Goal: Find specific page/section: Find specific page/section

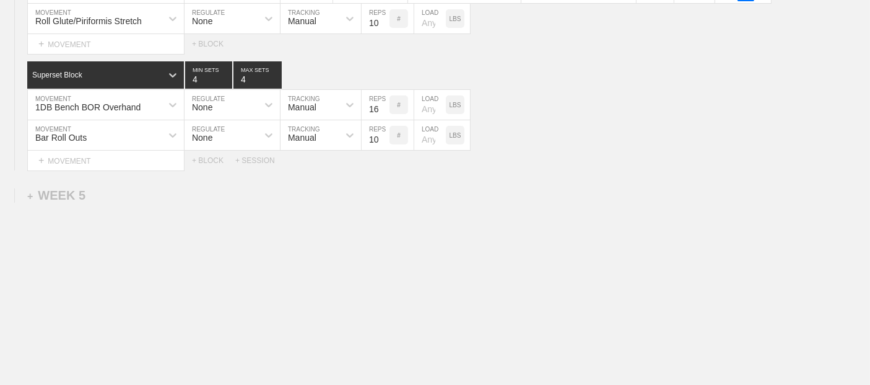
scroll to position [4572, 0]
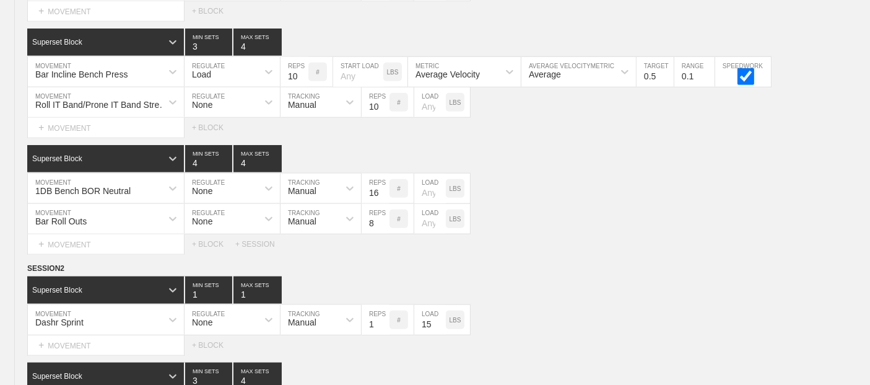
scroll to position [0, 0]
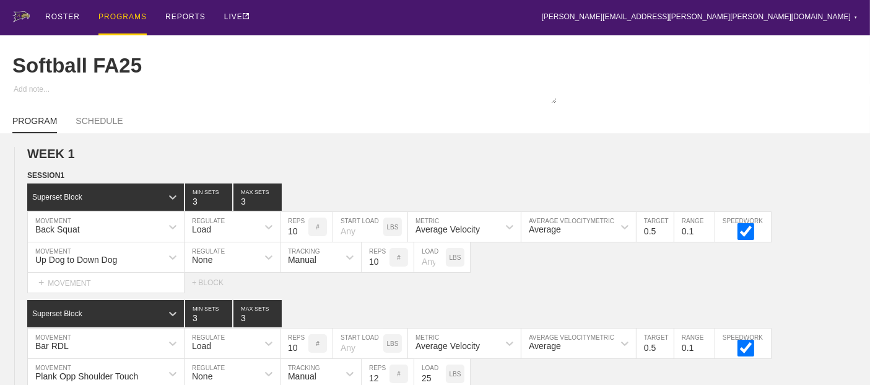
click at [116, 17] on div "PROGRAMS" at bounding box center [122, 17] width 48 height 35
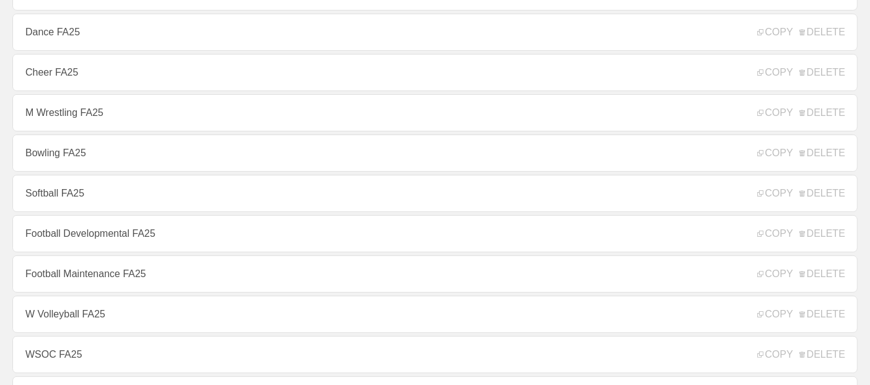
scroll to position [275, 0]
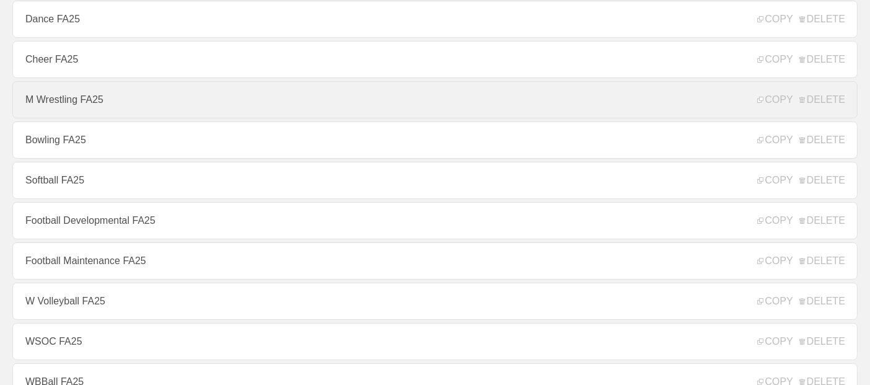
click at [55, 97] on link "M Wrestling FA25" at bounding box center [434, 99] width 845 height 37
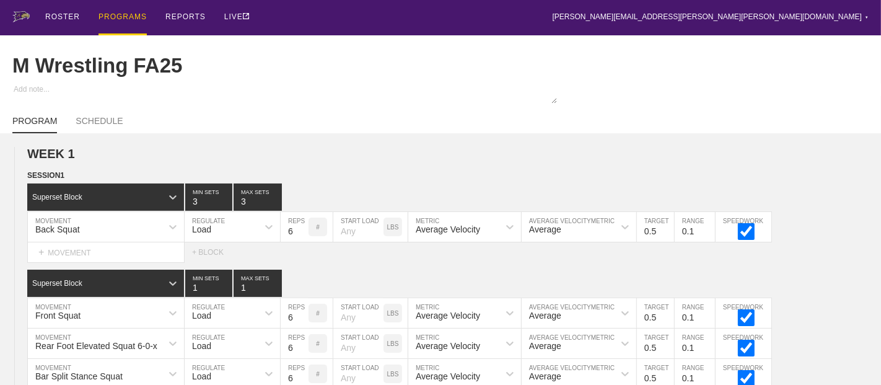
type textarea "x"
type input "M Wrestling FA25"
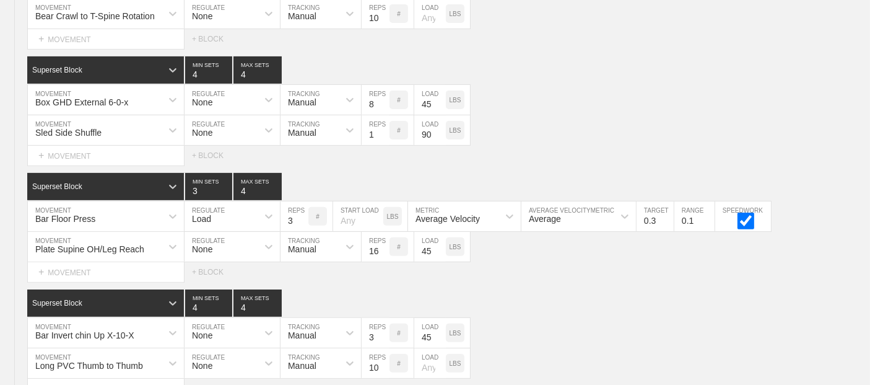
scroll to position [5090, 0]
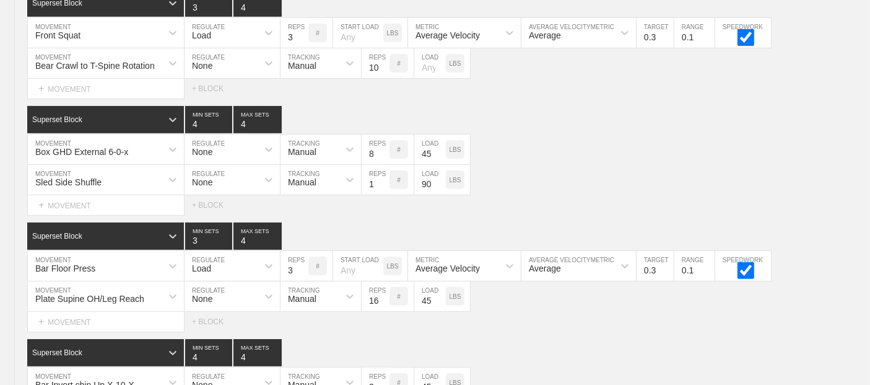
type textarea "x"
